Goal: Task Accomplishment & Management: Complete application form

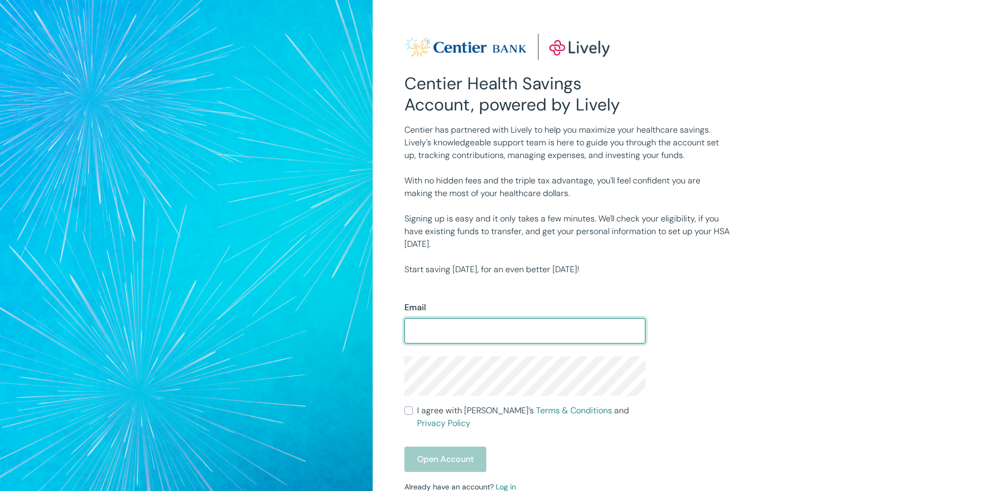
click at [463, 331] on input "Email" at bounding box center [524, 330] width 241 height 21
type input "jeffkelisha@gmail.com"
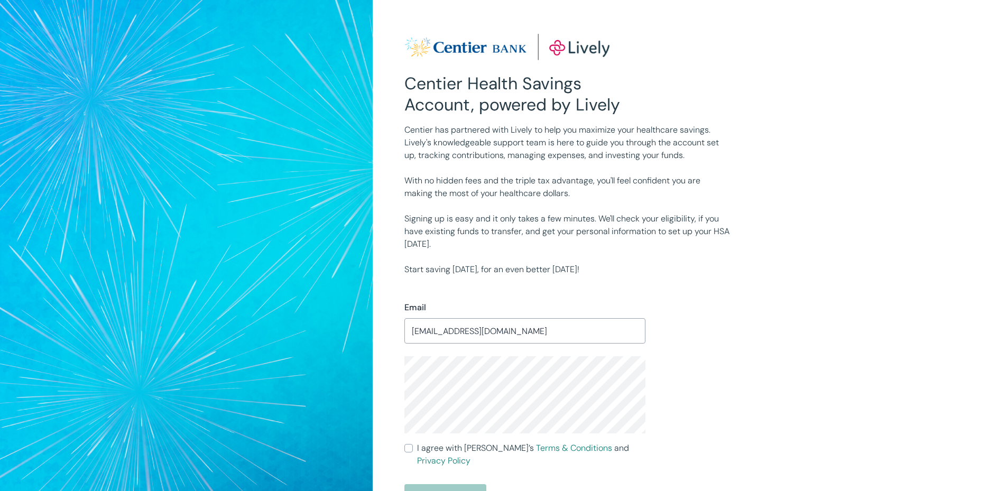
click at [412, 448] on input "I agree with Lively’s Terms & Conditions and Privacy Policy" at bounding box center [408, 448] width 8 height 8
checkbox input "true"
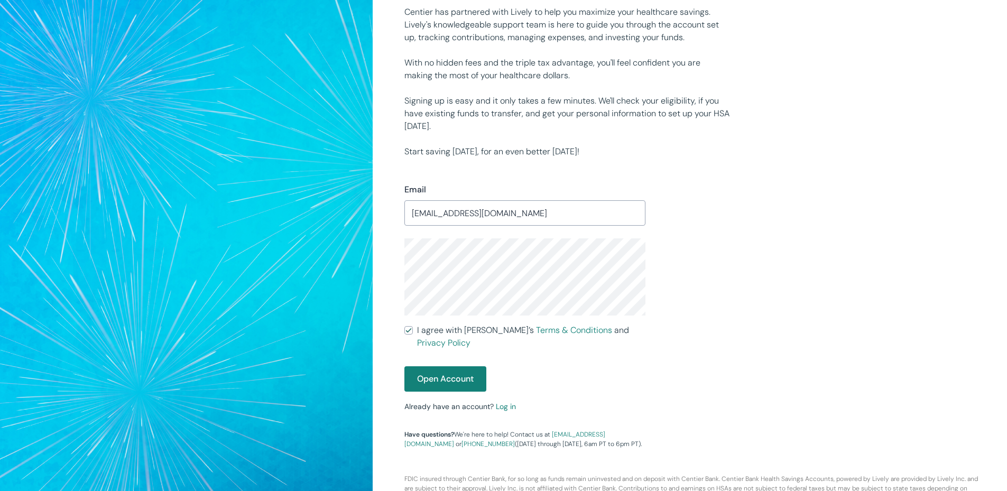
scroll to position [148, 0]
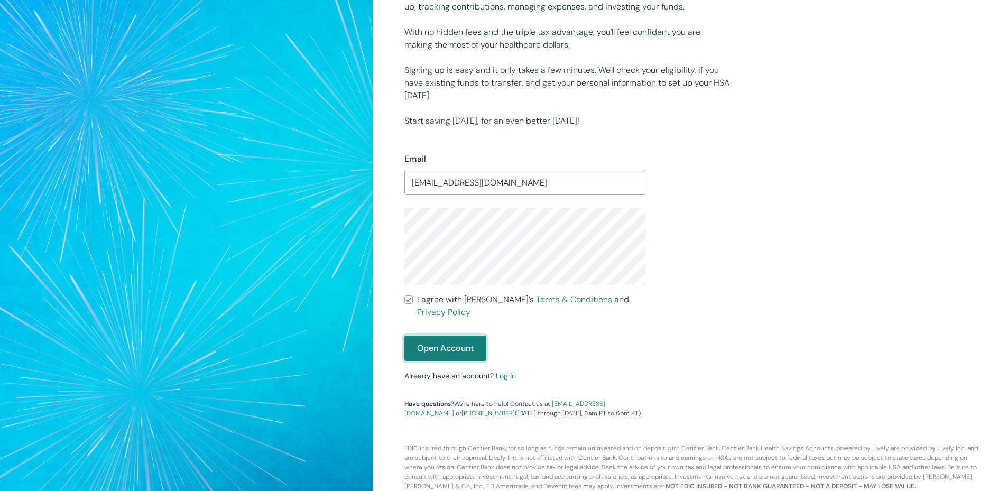
click at [463, 346] on button "Open Account" at bounding box center [445, 348] width 82 height 25
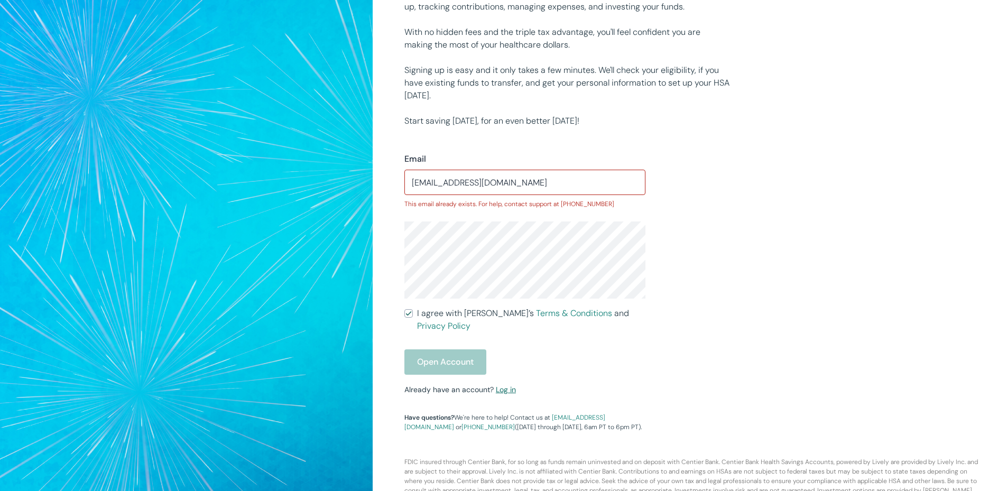
click at [511, 385] on link "Log in" at bounding box center [506, 390] width 20 height 10
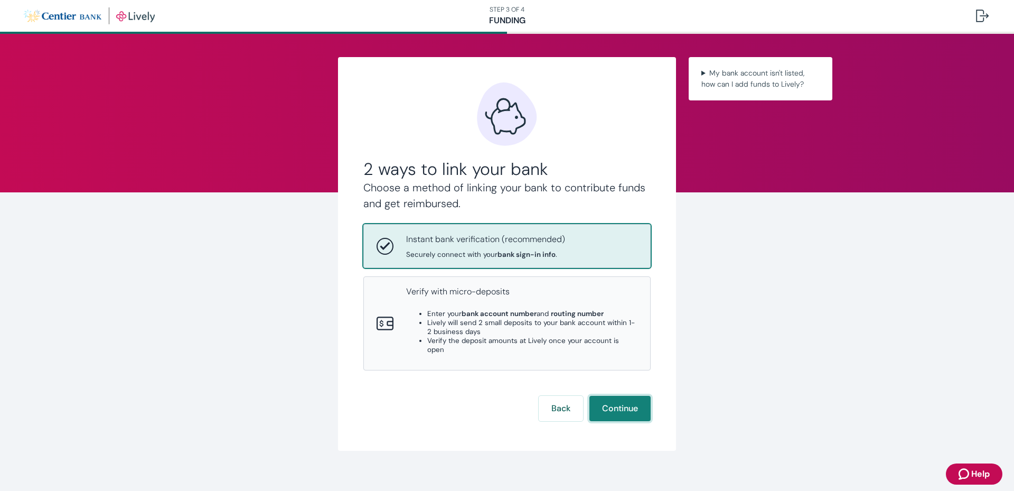
click at [624, 406] on button "Continue" at bounding box center [620, 408] width 61 height 25
